Goal: Information Seeking & Learning: Find specific page/section

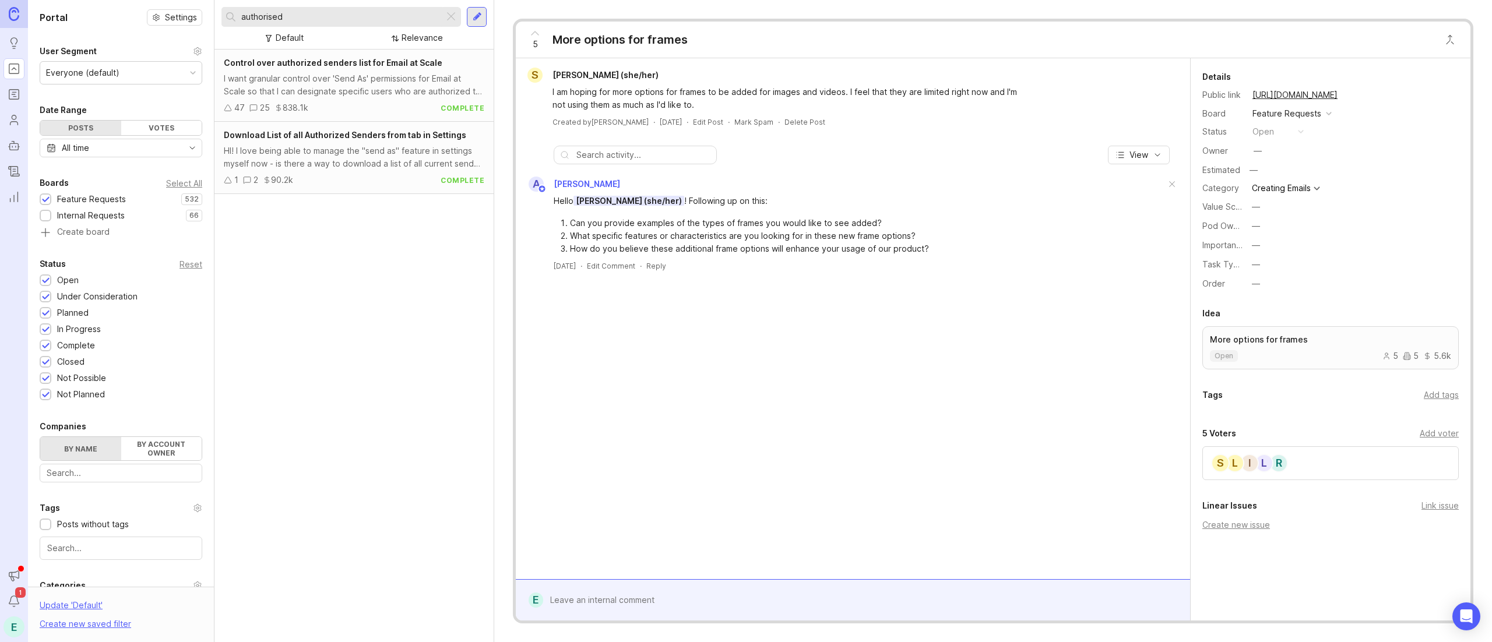
click at [346, 18] on input "authorised" at bounding box center [340, 16] width 198 height 13
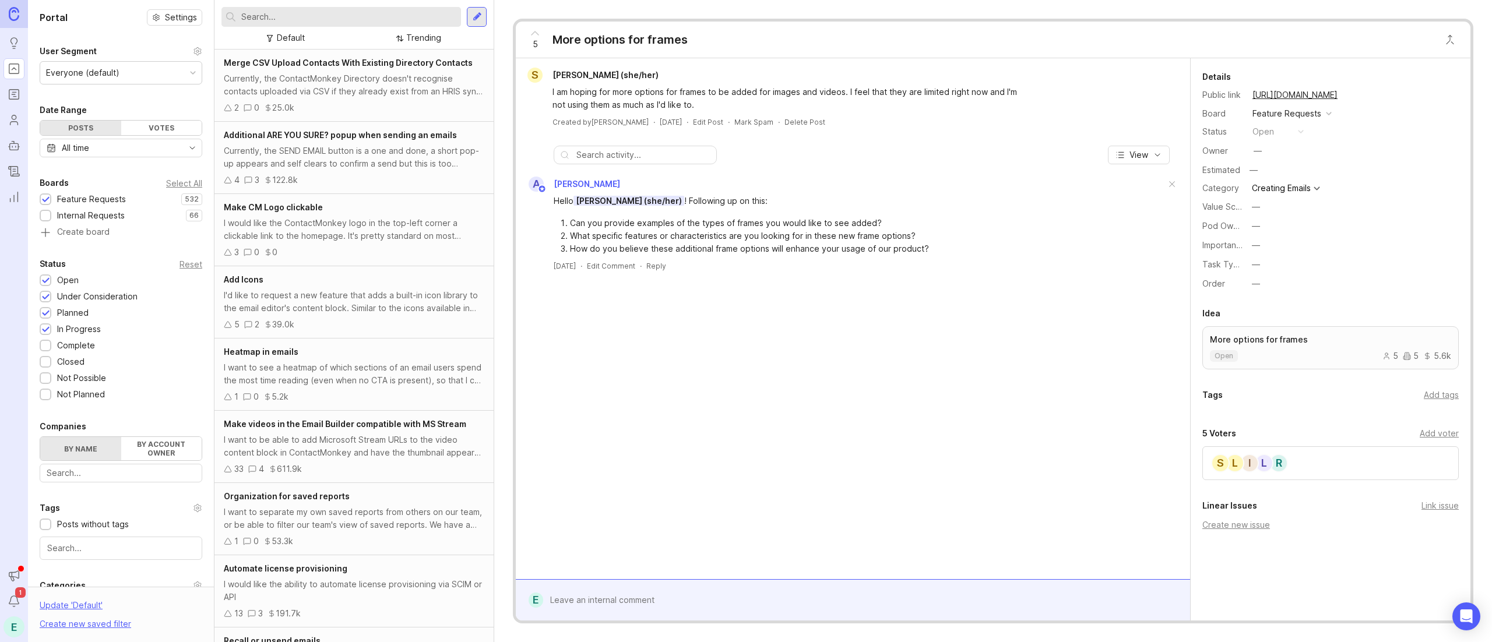
click at [354, 15] on input "text" at bounding box center [348, 16] width 215 height 13
click at [335, 14] on input "text" at bounding box center [348, 16] width 215 height 13
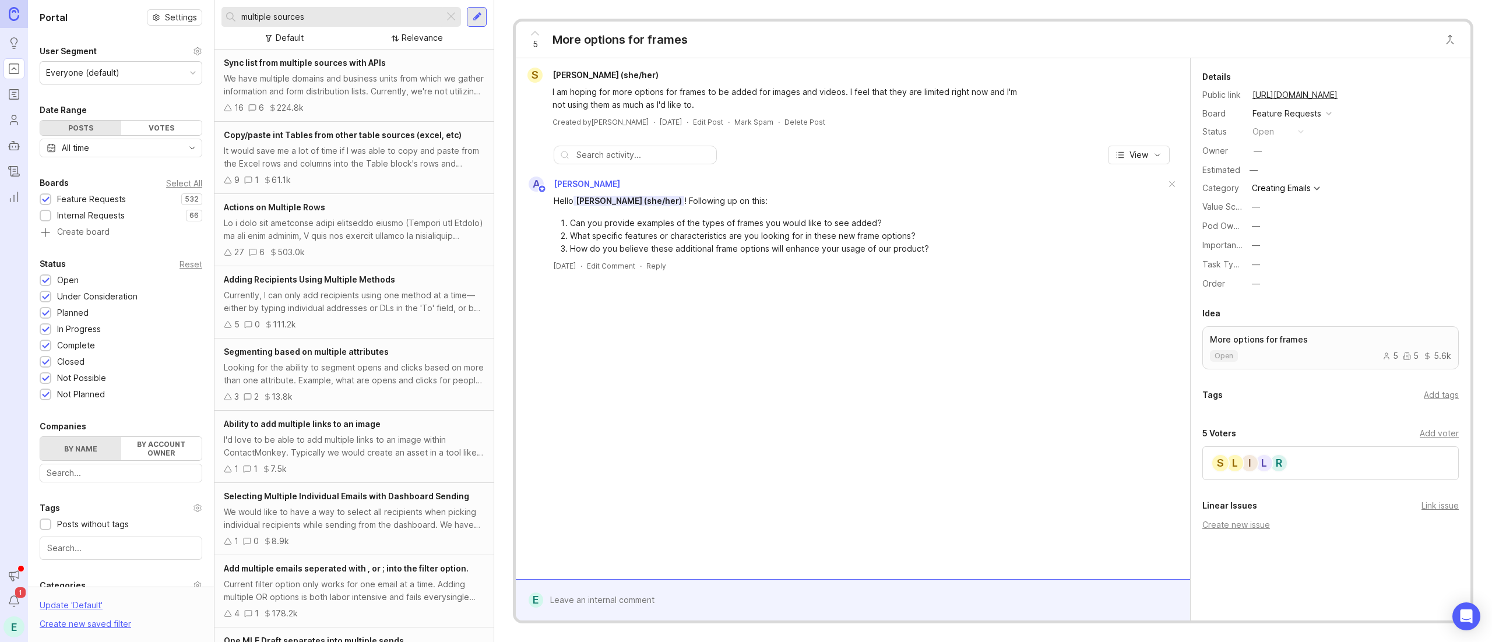
type input "multiple sources"
click at [332, 111] on div "16 6 224.8k" at bounding box center [354, 107] width 261 height 13
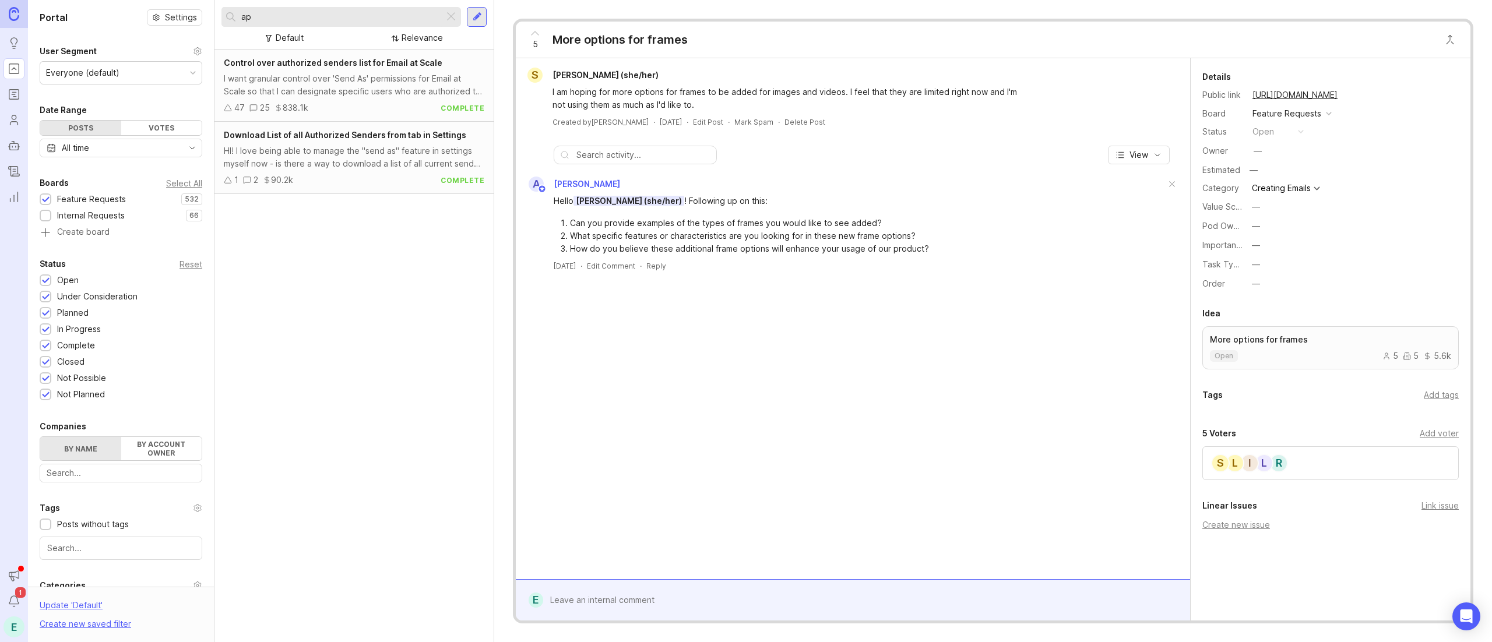
type input "a"
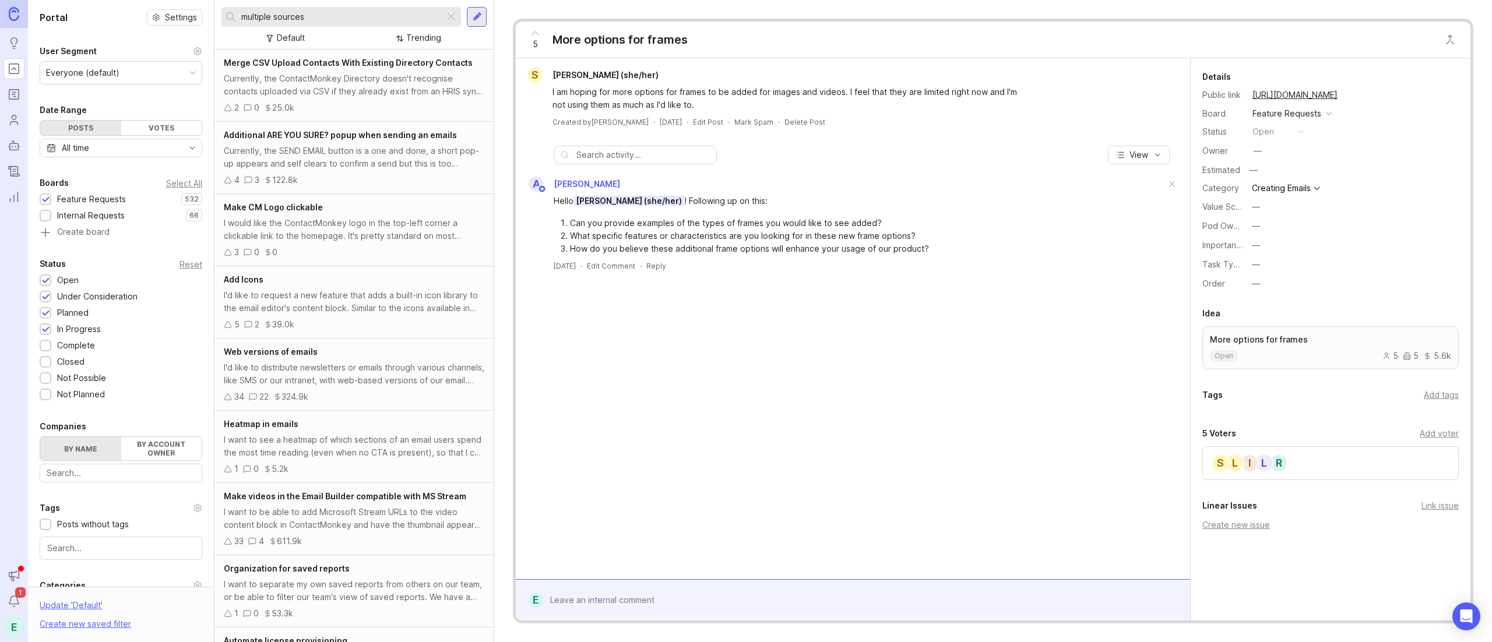
type input "multiple sources"
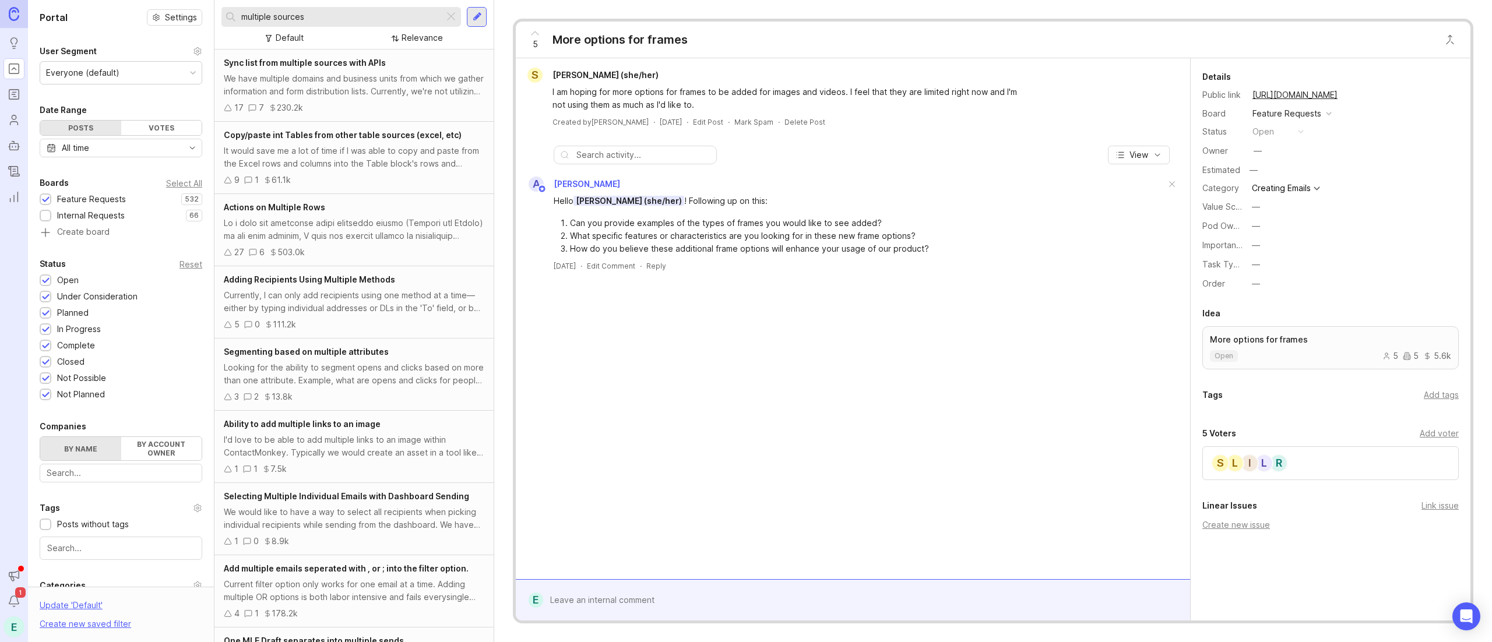
click at [360, 85] on div "We have multiple domains and business units from which we gather information an…" at bounding box center [354, 85] width 261 height 26
